Goal: Navigation & Orientation: Find specific page/section

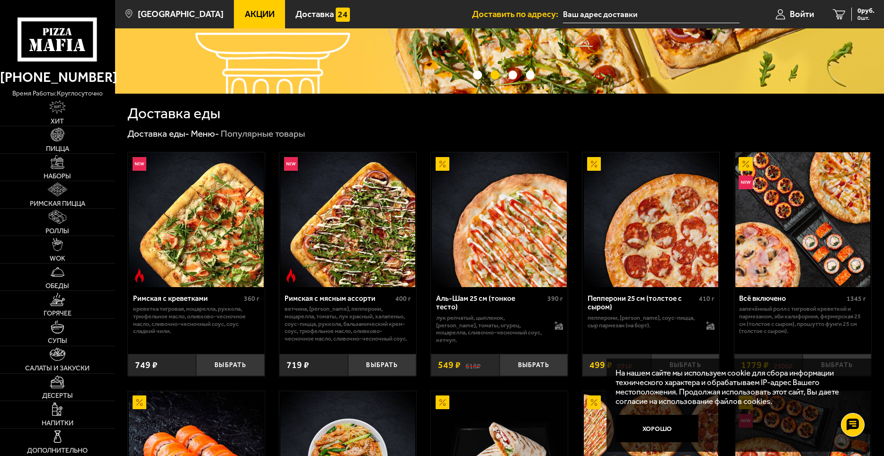
scroll to position [189, 0]
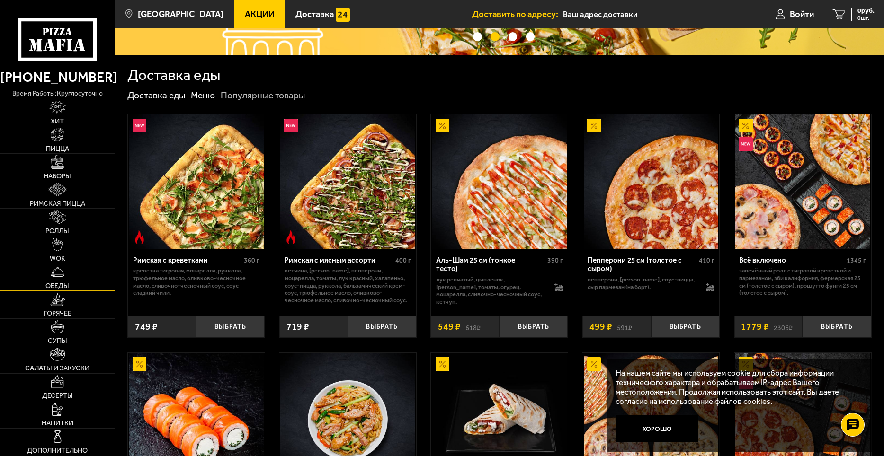
click at [60, 281] on link "Обеды" at bounding box center [57, 277] width 115 height 27
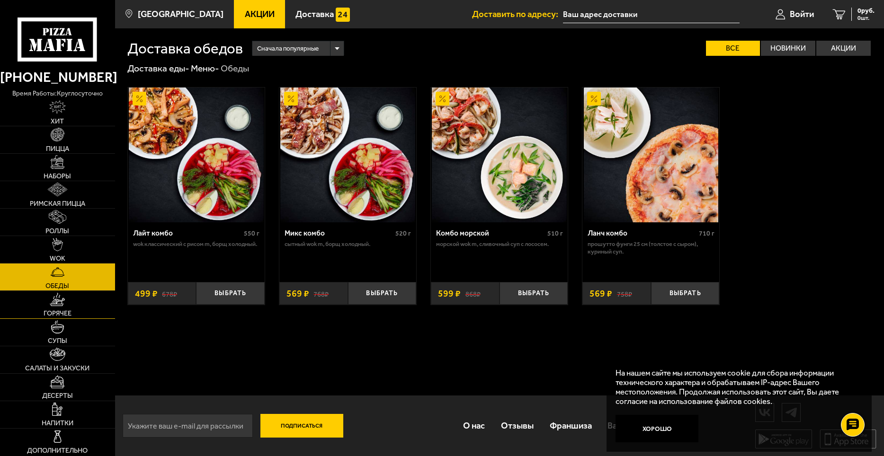
click at [67, 310] on span "Горячее" at bounding box center [58, 313] width 28 height 7
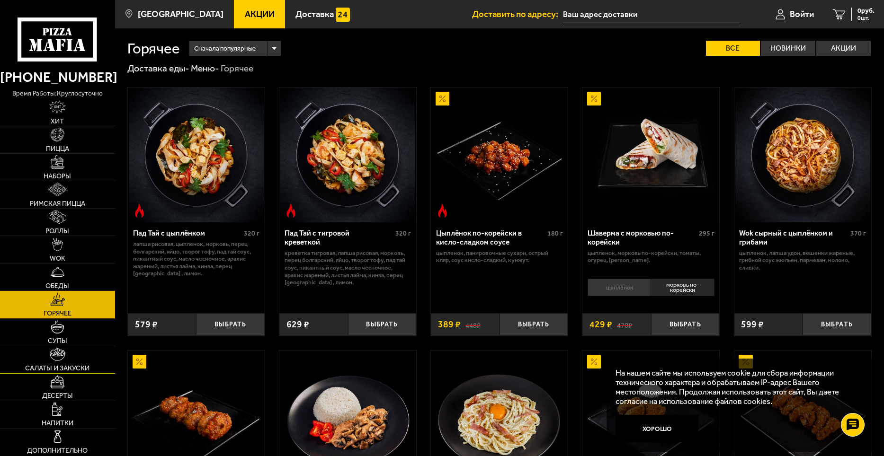
click at [67, 359] on link "Салаты и закуски" at bounding box center [57, 360] width 115 height 27
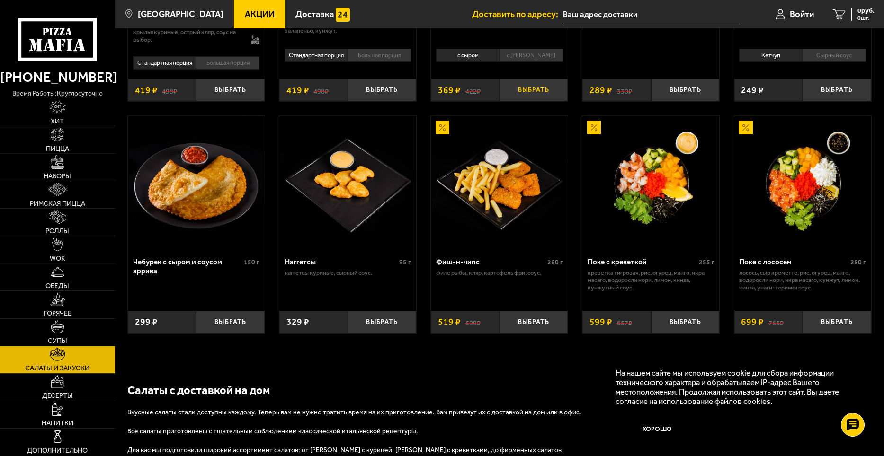
scroll to position [351, 0]
